Goal: Task Accomplishment & Management: Manage account settings

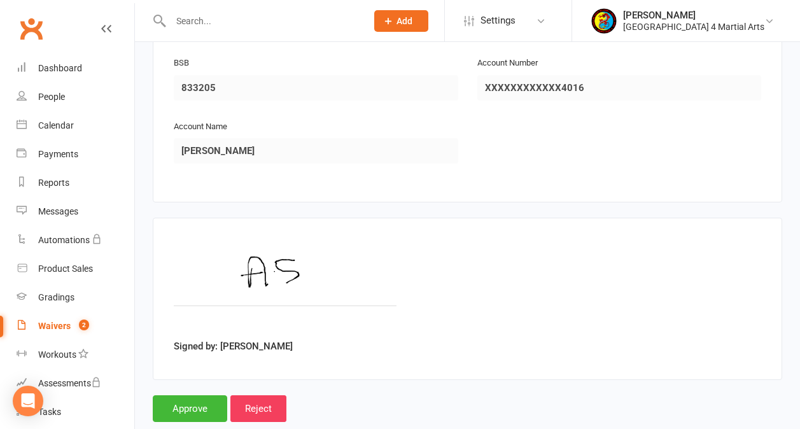
scroll to position [2083, 0]
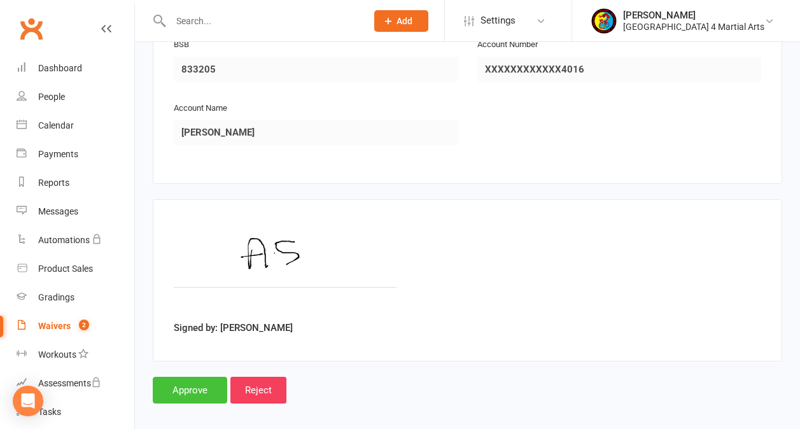
click at [191, 377] on input "Approve" at bounding box center [190, 390] width 75 height 27
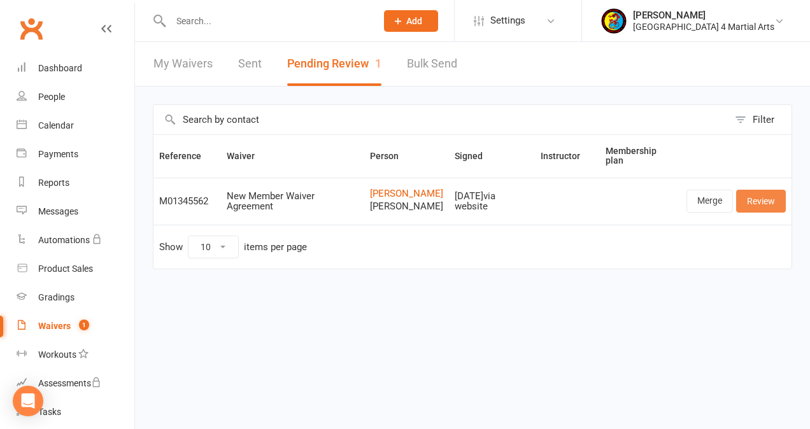
click at [760, 203] on link "Review" at bounding box center [761, 201] width 50 height 23
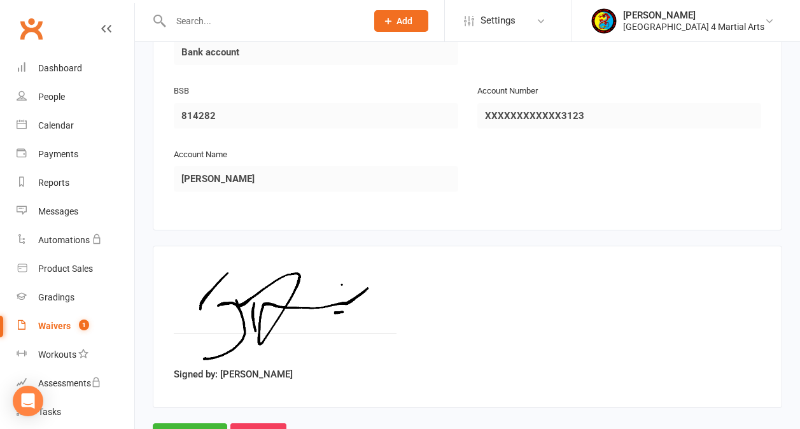
scroll to position [2667, 0]
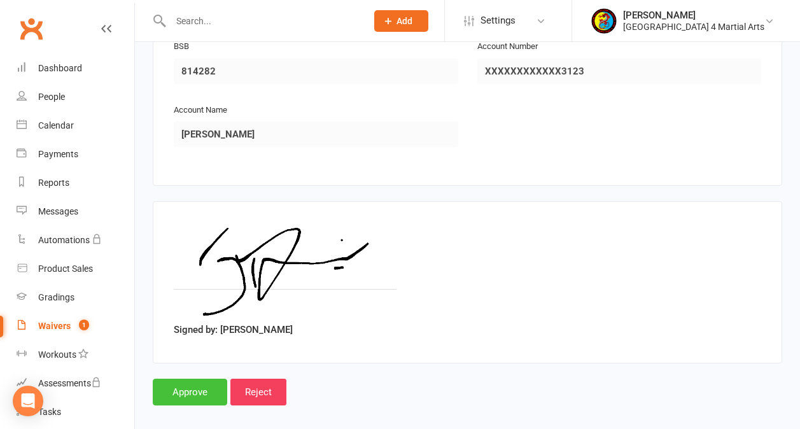
click at [195, 379] on input "Approve" at bounding box center [190, 392] width 75 height 27
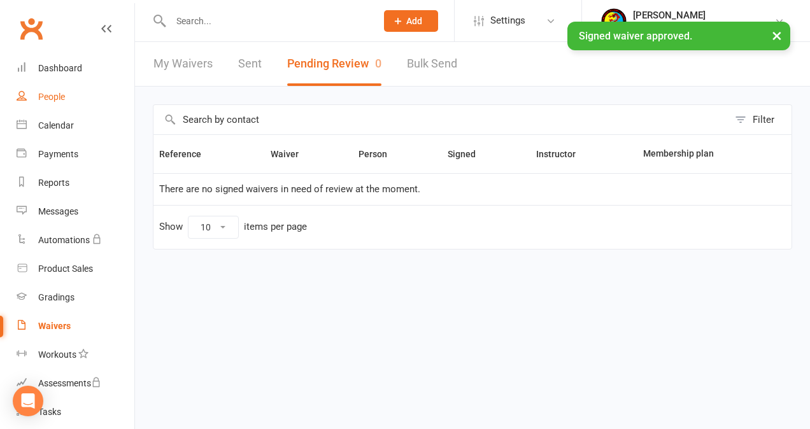
click at [68, 91] on link "People" at bounding box center [76, 97] width 118 height 29
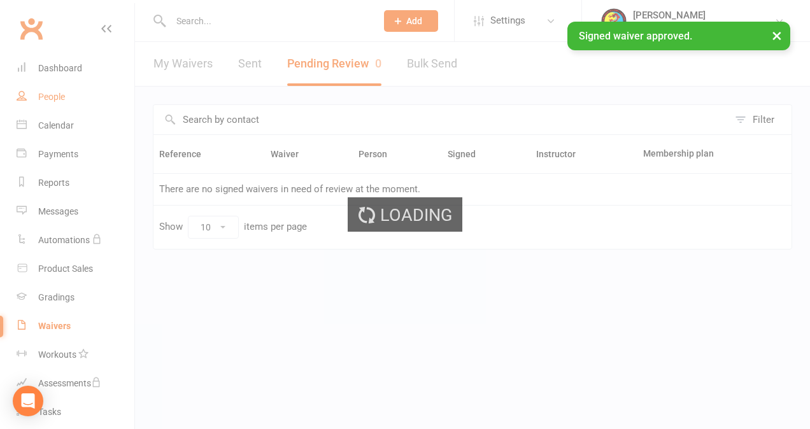
select select "100"
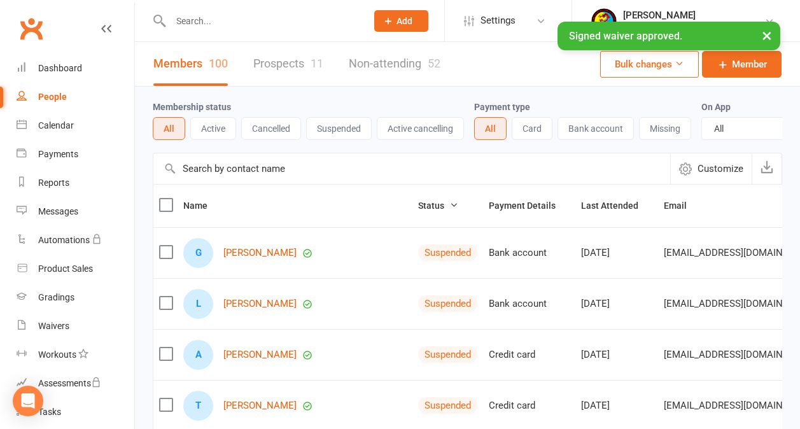
click at [191, 21] on input "text" at bounding box center [262, 21] width 191 height 18
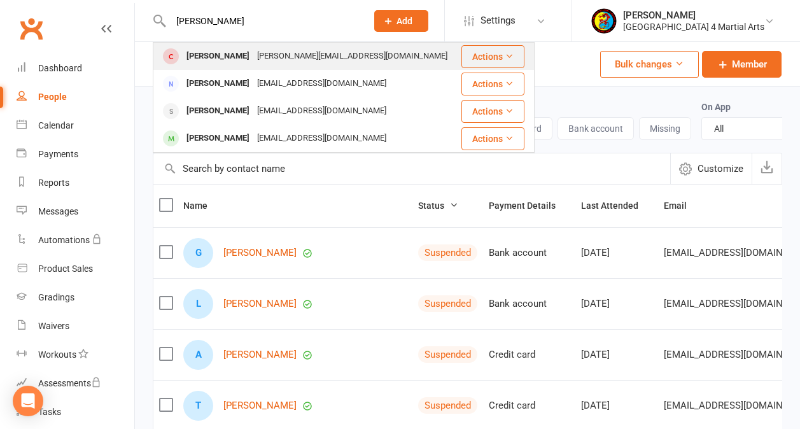
type input "[PERSON_NAME]"
click at [253, 55] on div "[PERSON_NAME][EMAIL_ADDRESS][DOMAIN_NAME]" at bounding box center [352, 56] width 198 height 18
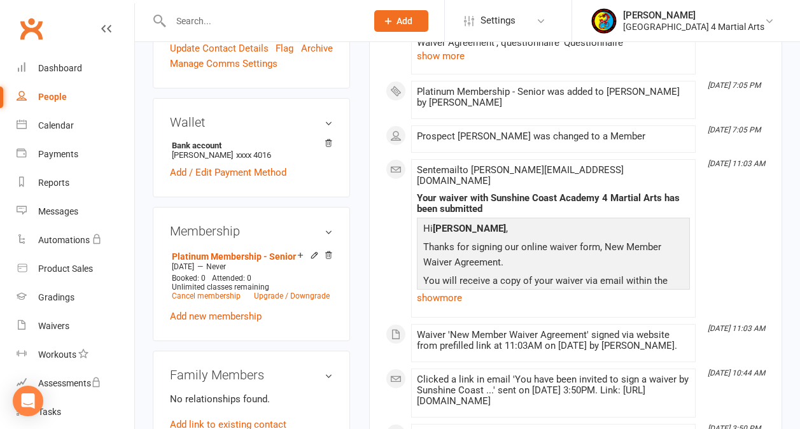
scroll to position [440, 0]
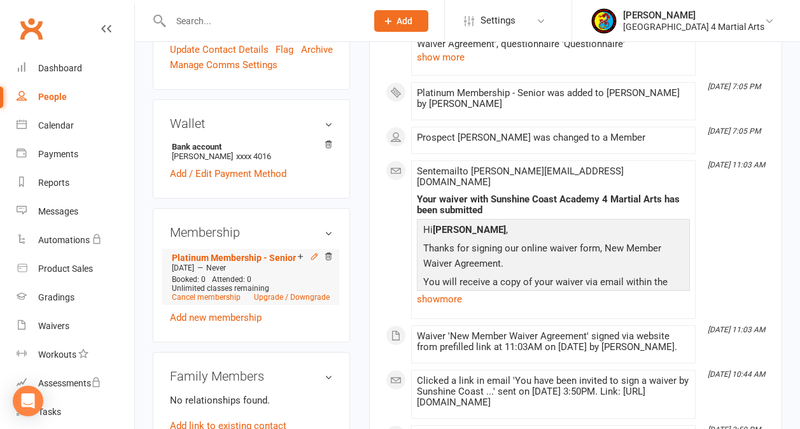
click at [313, 252] on icon at bounding box center [314, 256] width 9 height 9
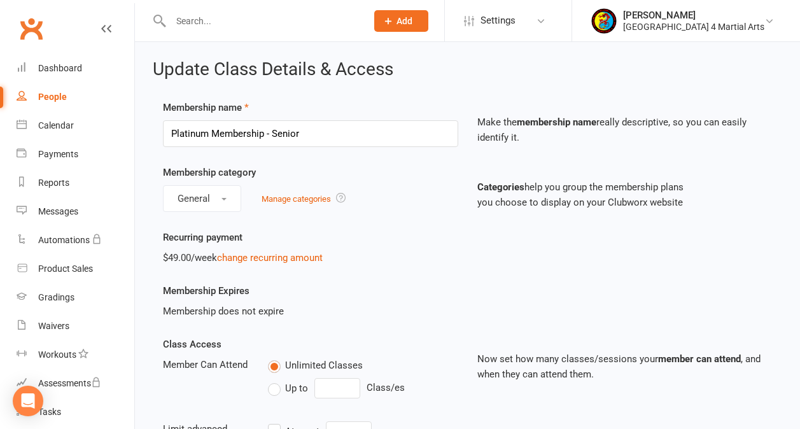
click at [58, 96] on div "People" at bounding box center [52, 97] width 29 height 10
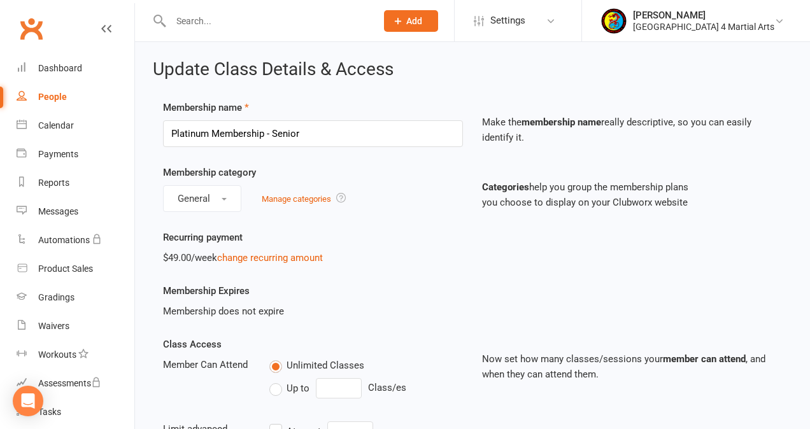
select select "100"
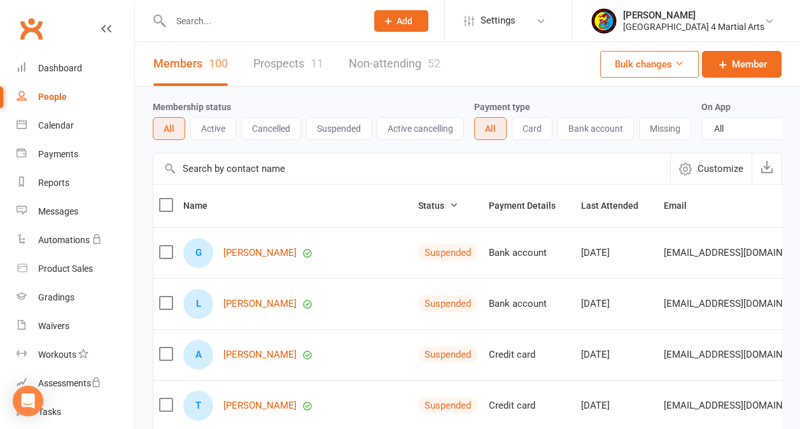
click at [62, 94] on div "People" at bounding box center [52, 97] width 29 height 10
click at [302, 60] on link "Prospects 11" at bounding box center [288, 64] width 70 height 44
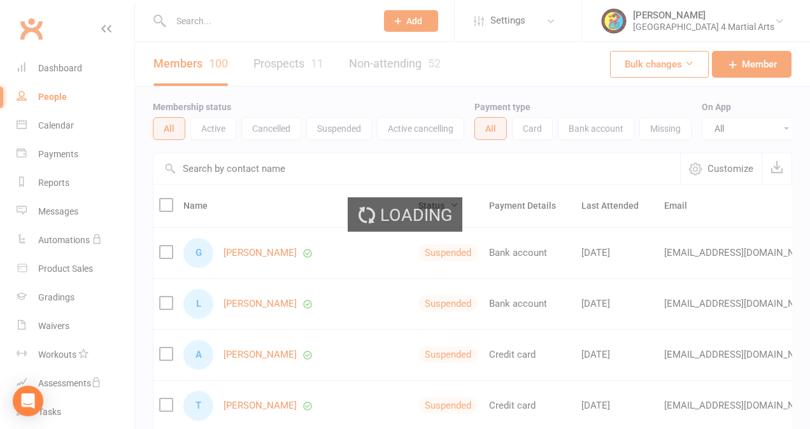
select select "25"
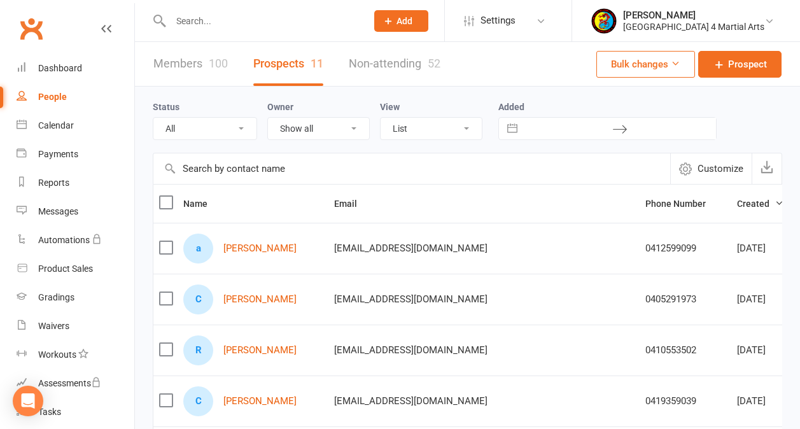
click at [54, 98] on div "People" at bounding box center [52, 97] width 29 height 10
click at [197, 25] on input "text" at bounding box center [262, 21] width 191 height 18
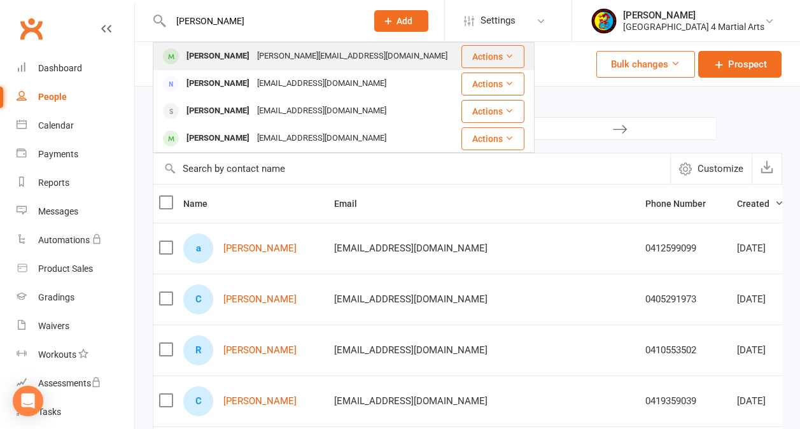
type input "[PERSON_NAME]"
click at [241, 51] on div "[PERSON_NAME]" at bounding box center [218, 56] width 71 height 18
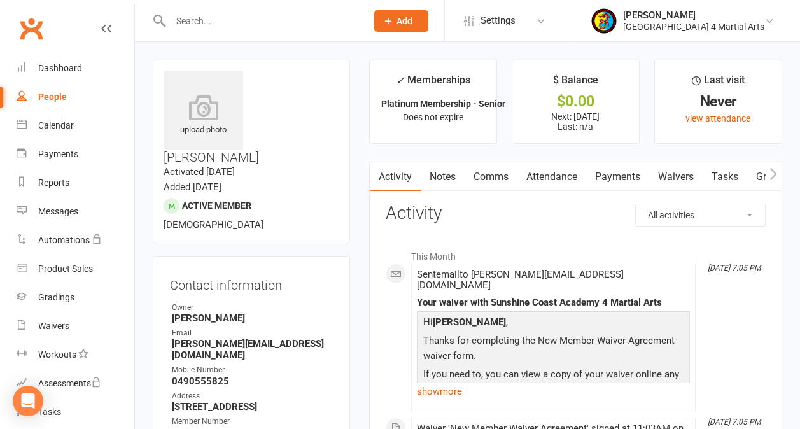
click at [619, 177] on link "Payments" at bounding box center [618, 176] width 63 height 29
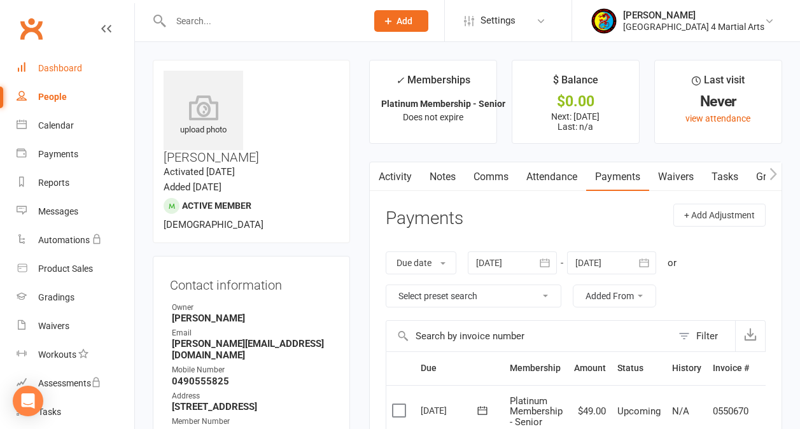
click at [69, 64] on div "Dashboard" at bounding box center [60, 68] width 44 height 10
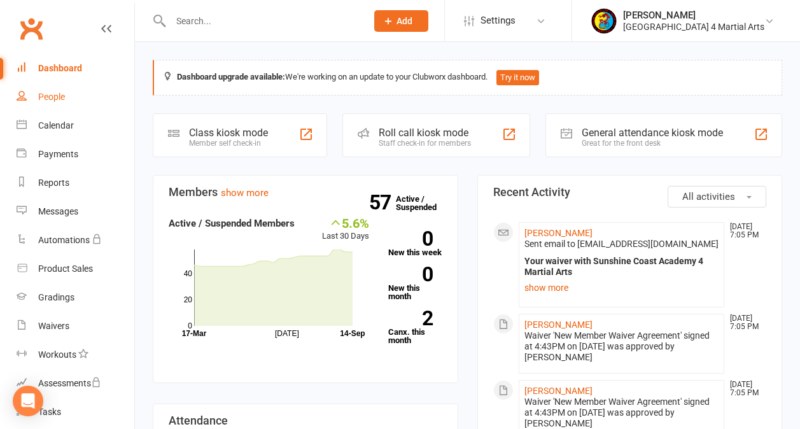
click at [57, 93] on div "People" at bounding box center [51, 97] width 27 height 10
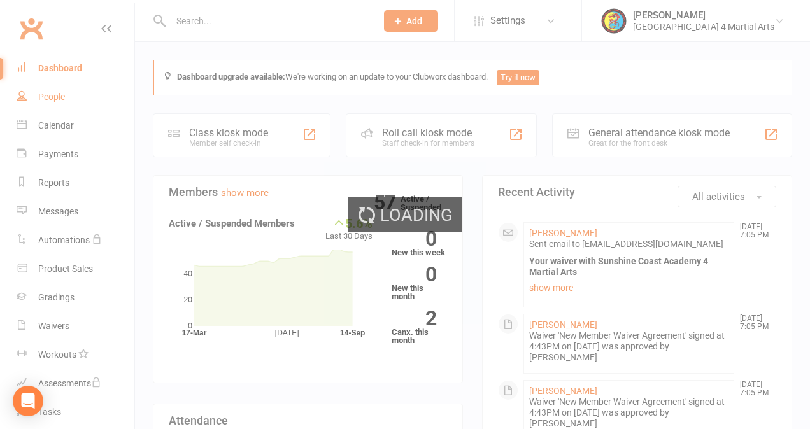
select select "25"
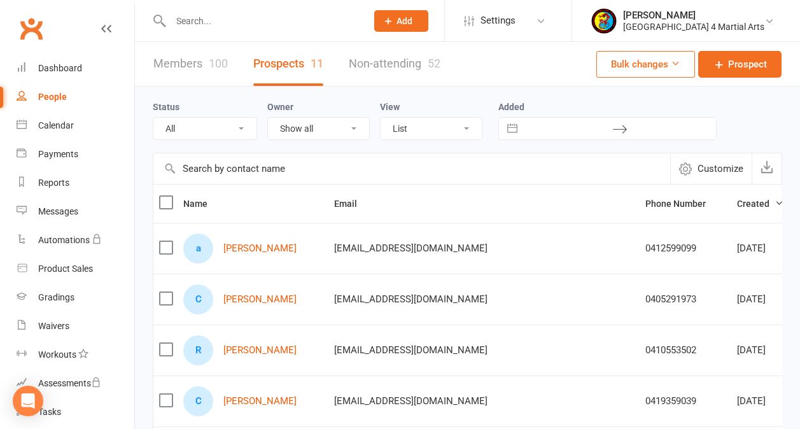
click at [183, 61] on link "Members 100" at bounding box center [190, 64] width 75 height 44
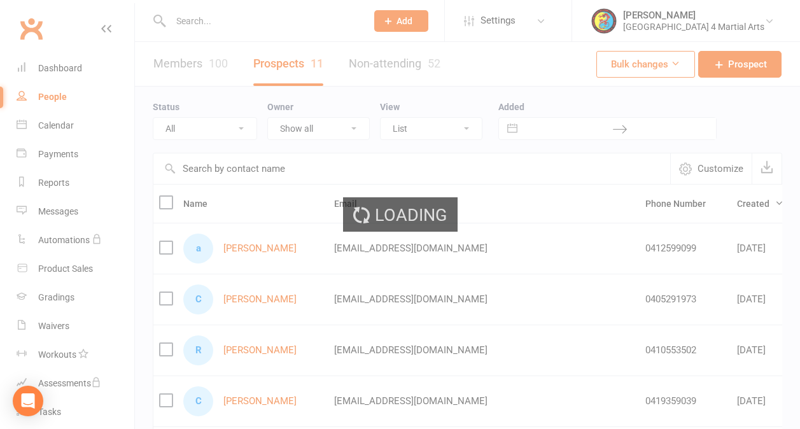
select select "100"
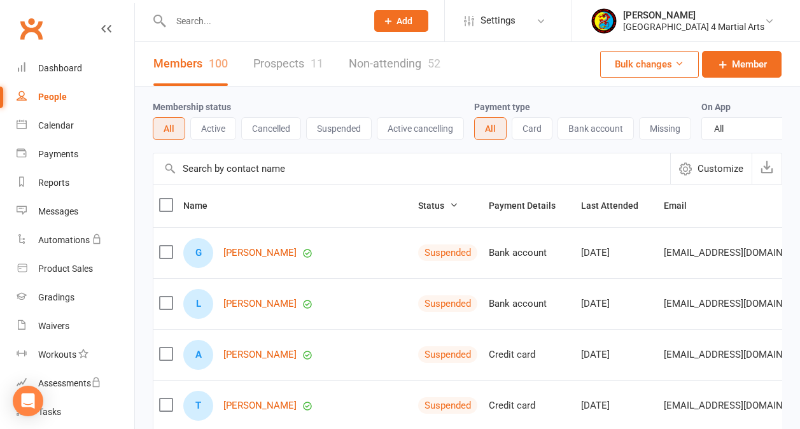
click at [218, 124] on button "Active" at bounding box center [213, 128] width 46 height 23
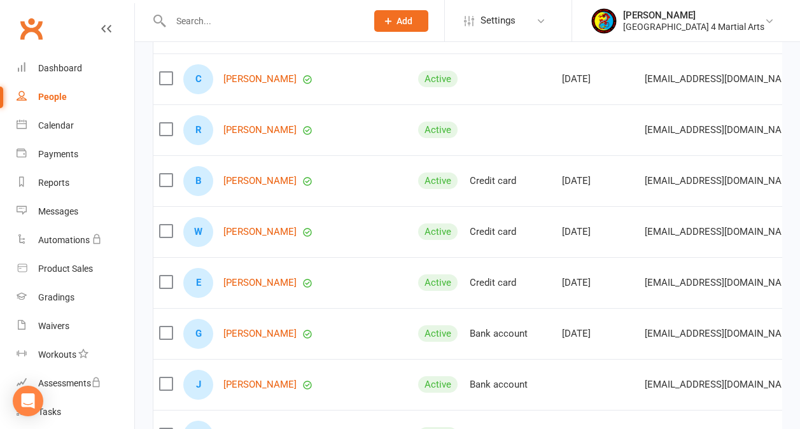
scroll to position [190, 0]
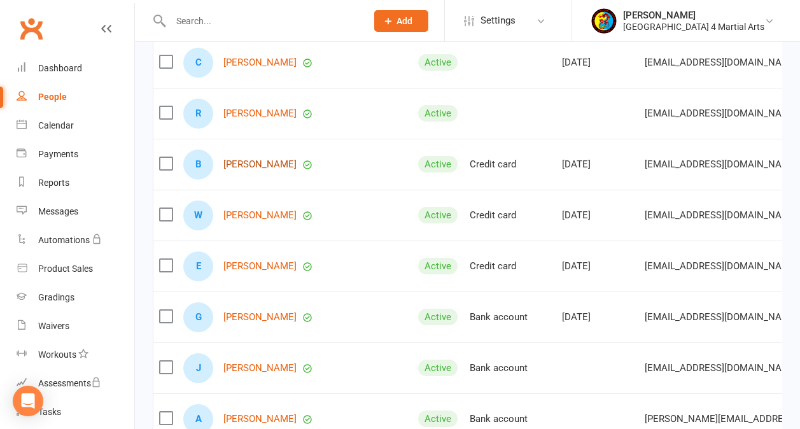
click at [261, 170] on link "[PERSON_NAME]" at bounding box center [260, 164] width 73 height 11
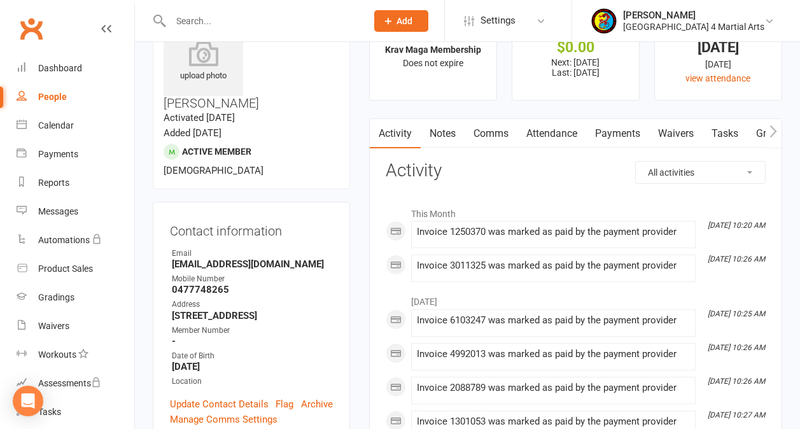
scroll to position [53, 0]
click at [621, 135] on link "Payments" at bounding box center [618, 134] width 63 height 29
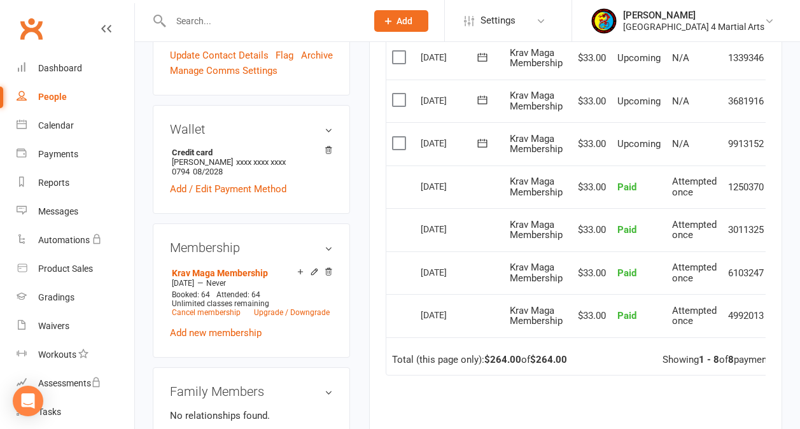
scroll to position [412, 0]
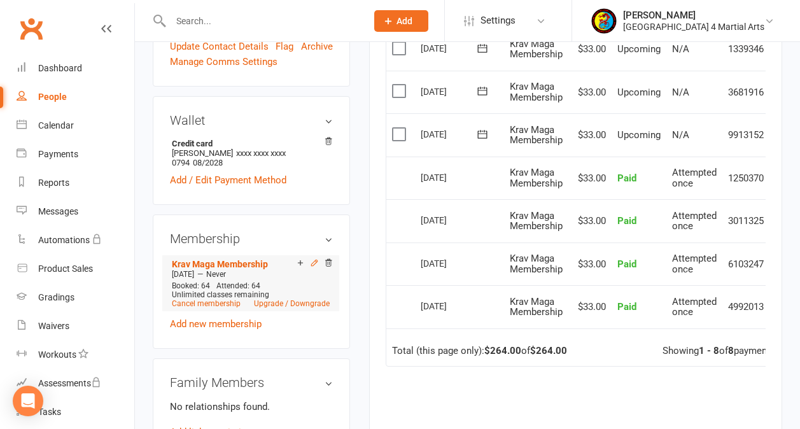
click at [311, 259] on icon at bounding box center [314, 263] width 9 height 9
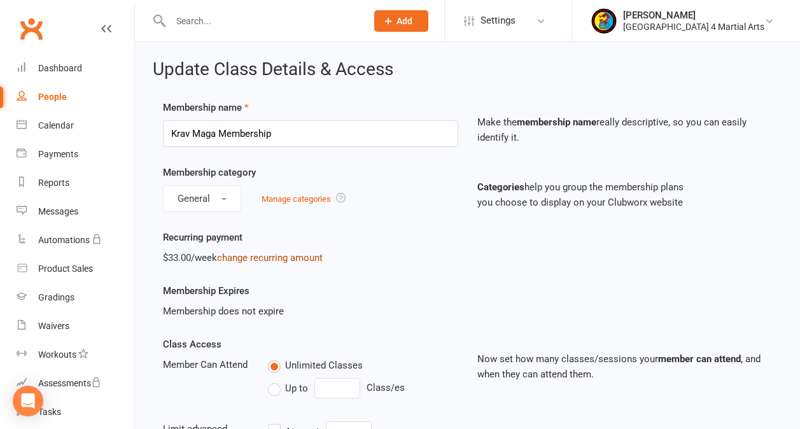
click at [259, 253] on link "change recurring amount" at bounding box center [270, 257] width 106 height 11
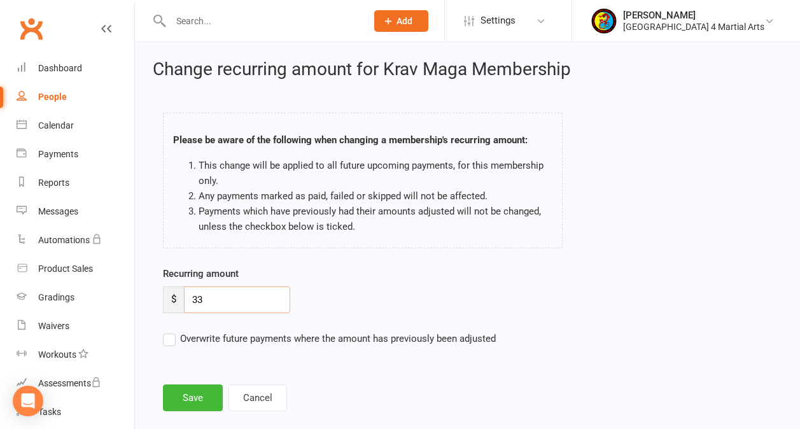
click at [225, 299] on input "33" at bounding box center [237, 300] width 106 height 27
type input "35"
click at [201, 394] on button "Save" at bounding box center [193, 398] width 60 height 27
click at [52, 90] on link "People" at bounding box center [76, 97] width 118 height 29
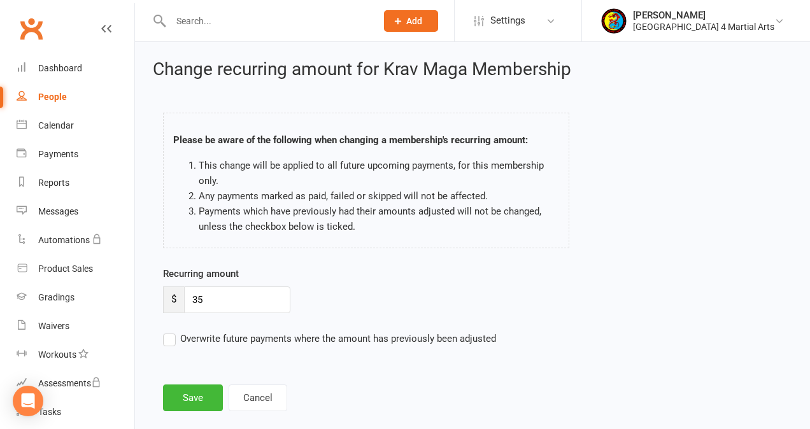
select select "100"
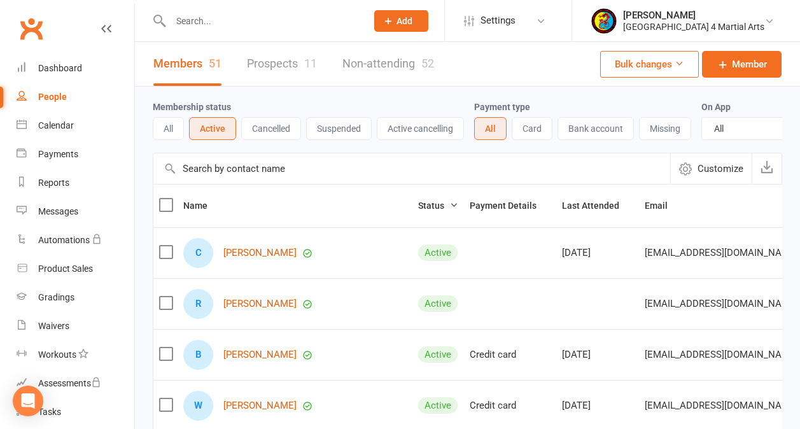
click at [204, 129] on button "Active" at bounding box center [212, 128] width 47 height 23
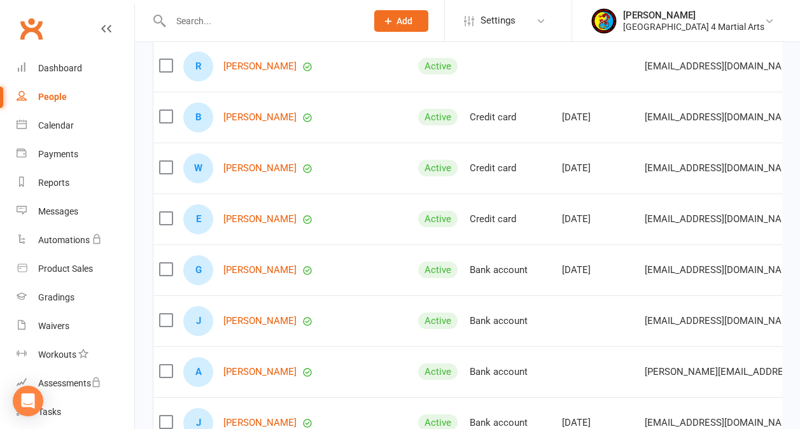
scroll to position [242, 0]
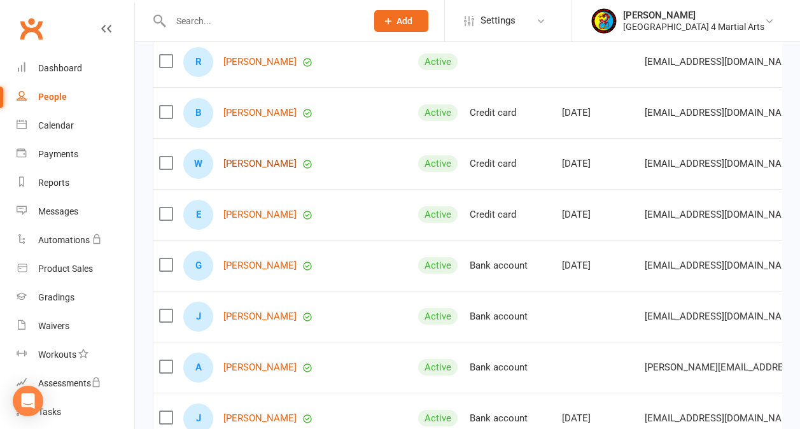
click at [255, 168] on link "[PERSON_NAME]" at bounding box center [260, 164] width 73 height 11
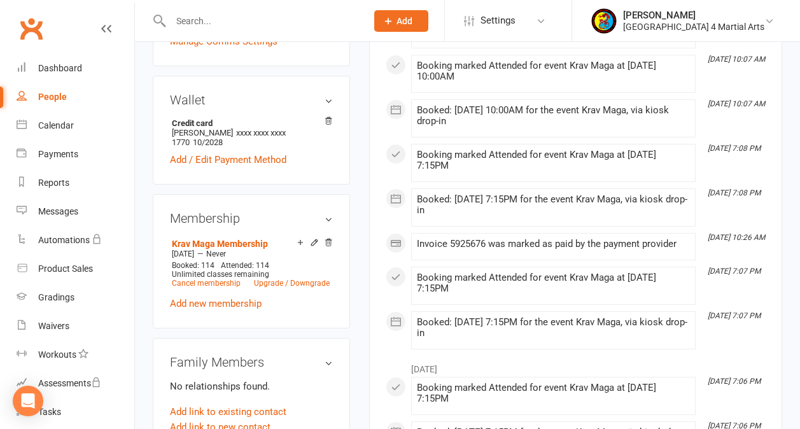
scroll to position [436, 0]
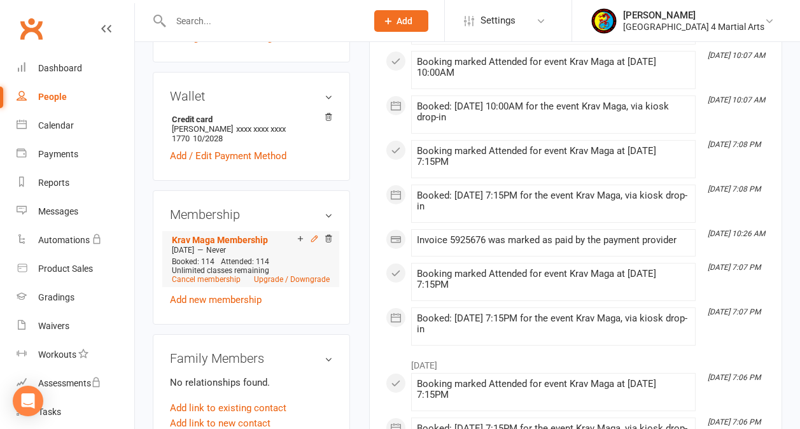
click at [313, 234] on icon at bounding box center [314, 238] width 9 height 9
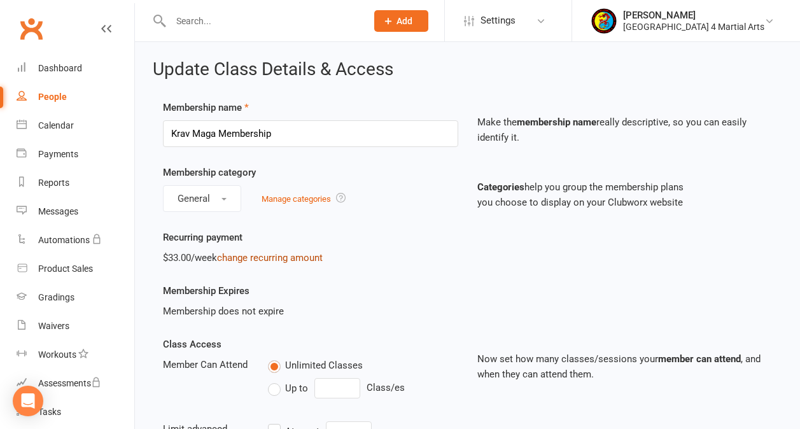
click at [285, 255] on link "change recurring amount" at bounding box center [270, 257] width 106 height 11
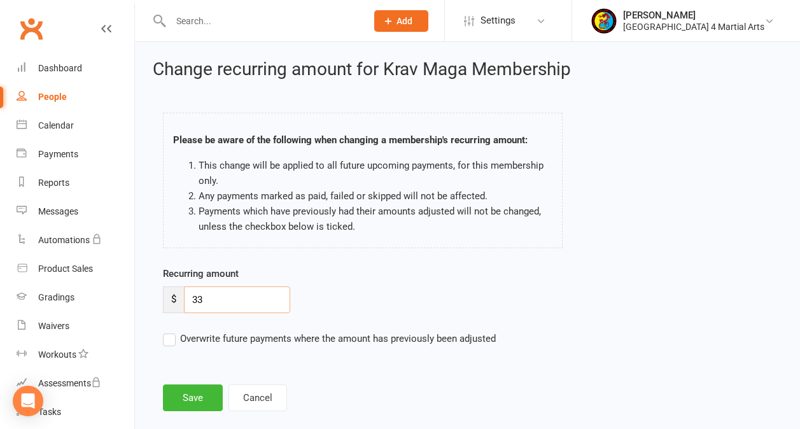
click at [246, 300] on input "33" at bounding box center [237, 300] width 106 height 27
